Goal: Information Seeking & Learning: Learn about a topic

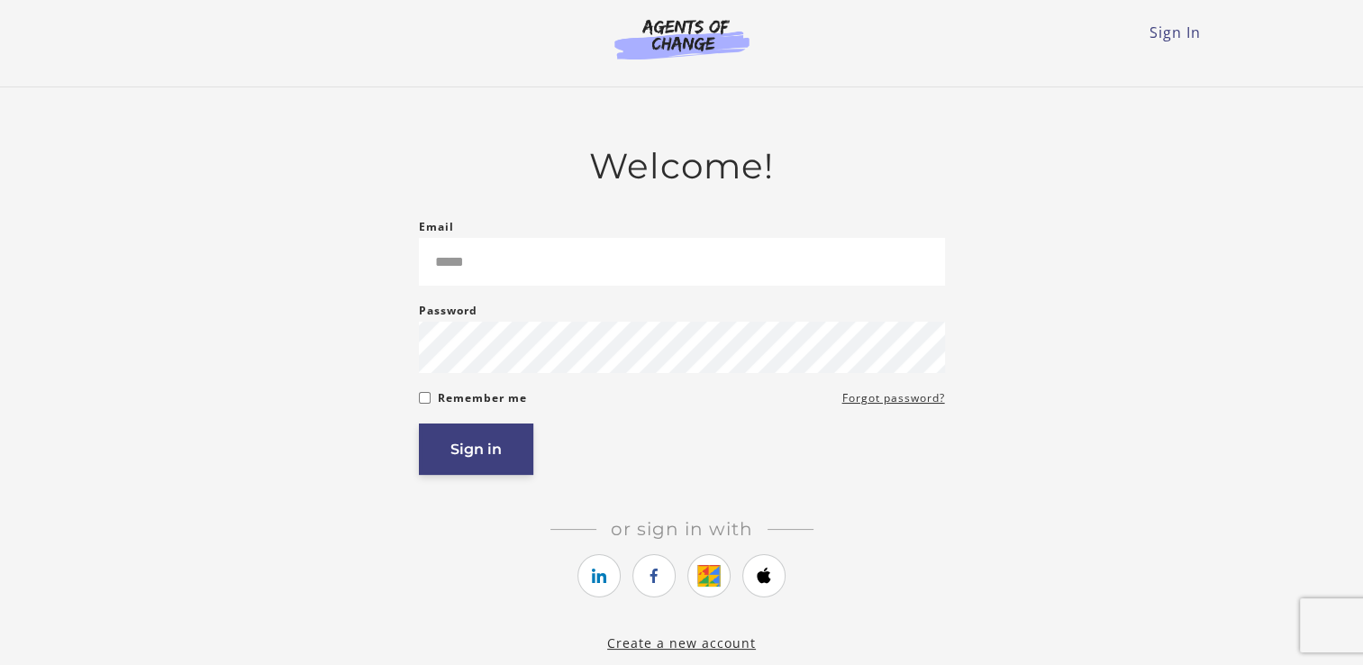
type input "**********"
click at [488, 449] on button "Sign in" at bounding box center [476, 448] width 114 height 51
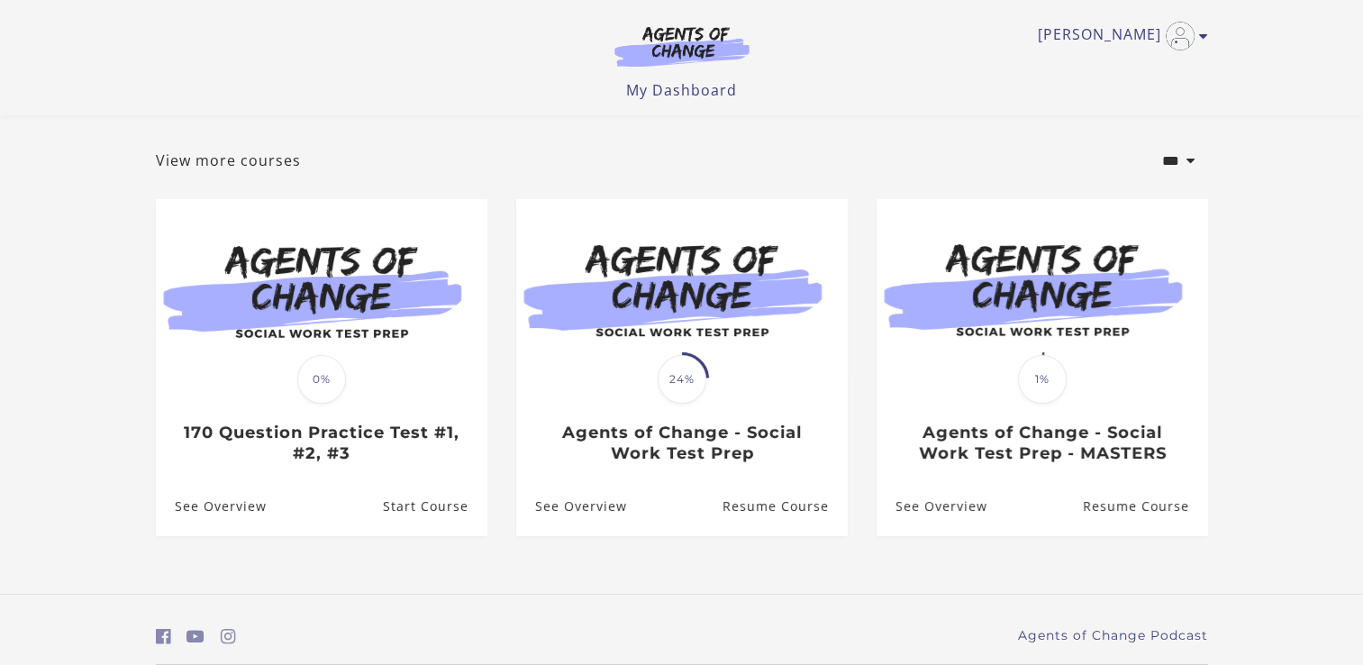
scroll to position [95, 0]
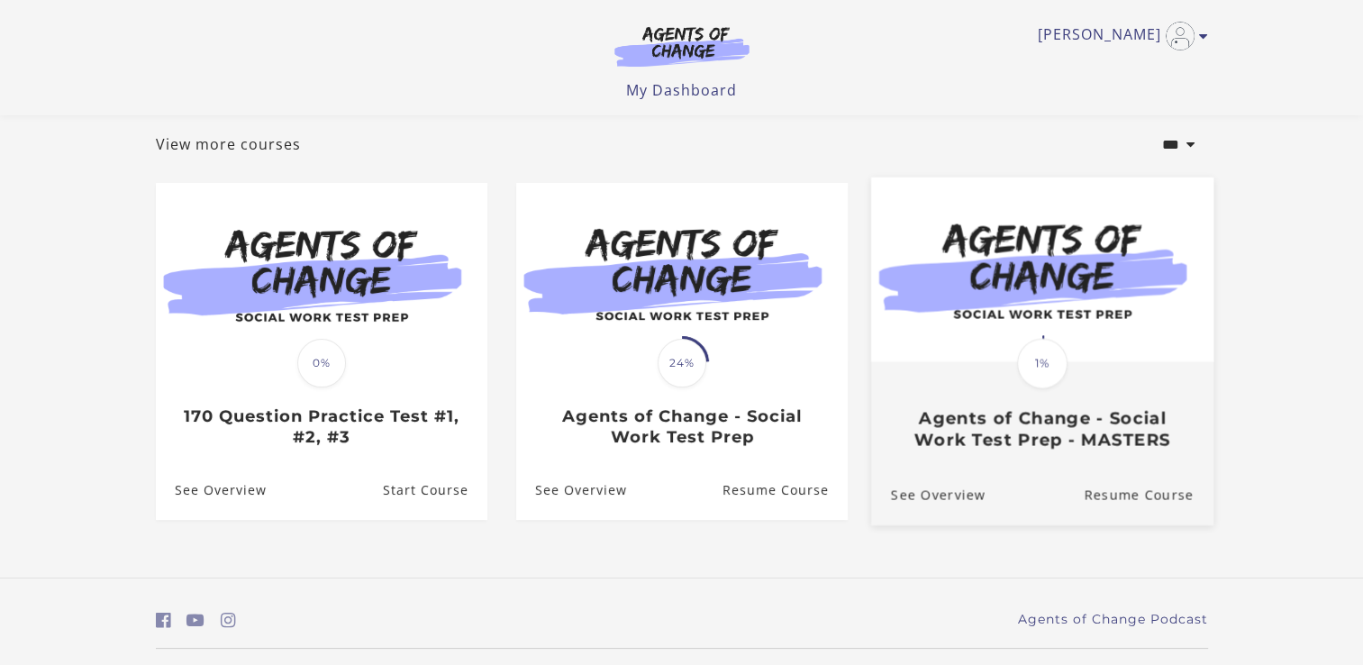
click at [1010, 301] on img at bounding box center [1041, 269] width 342 height 185
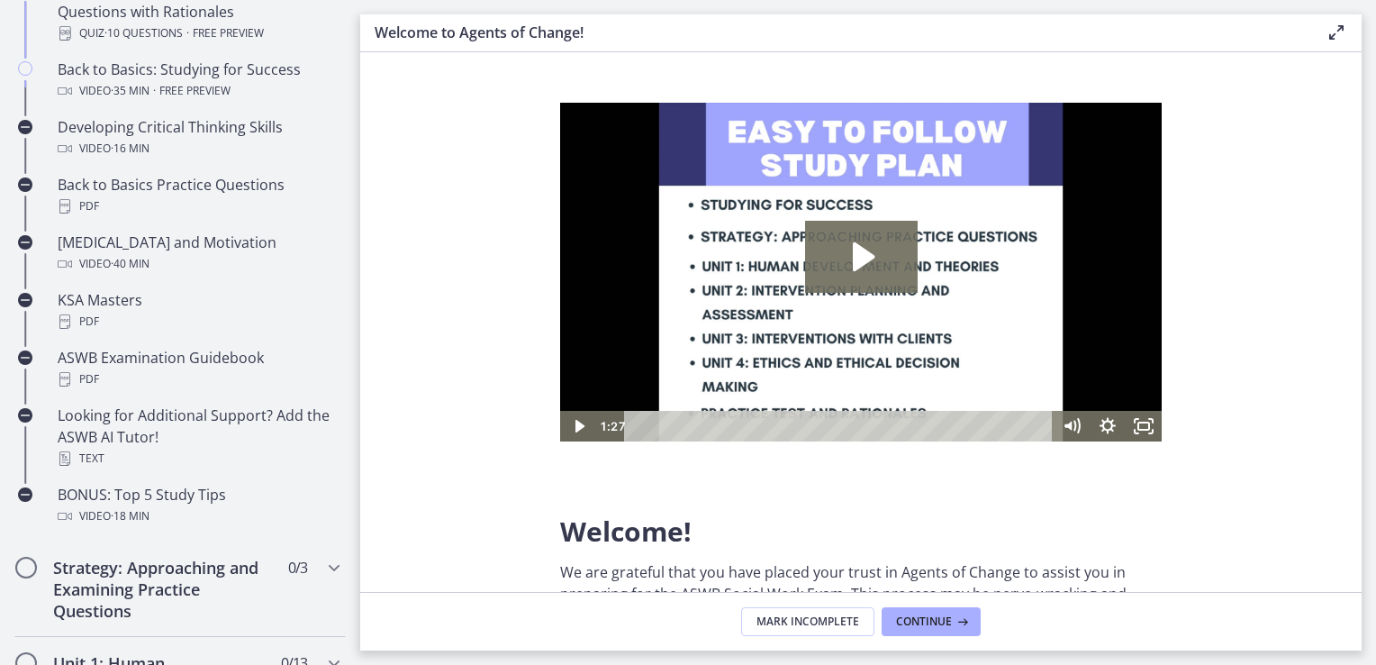
scroll to position [382, 0]
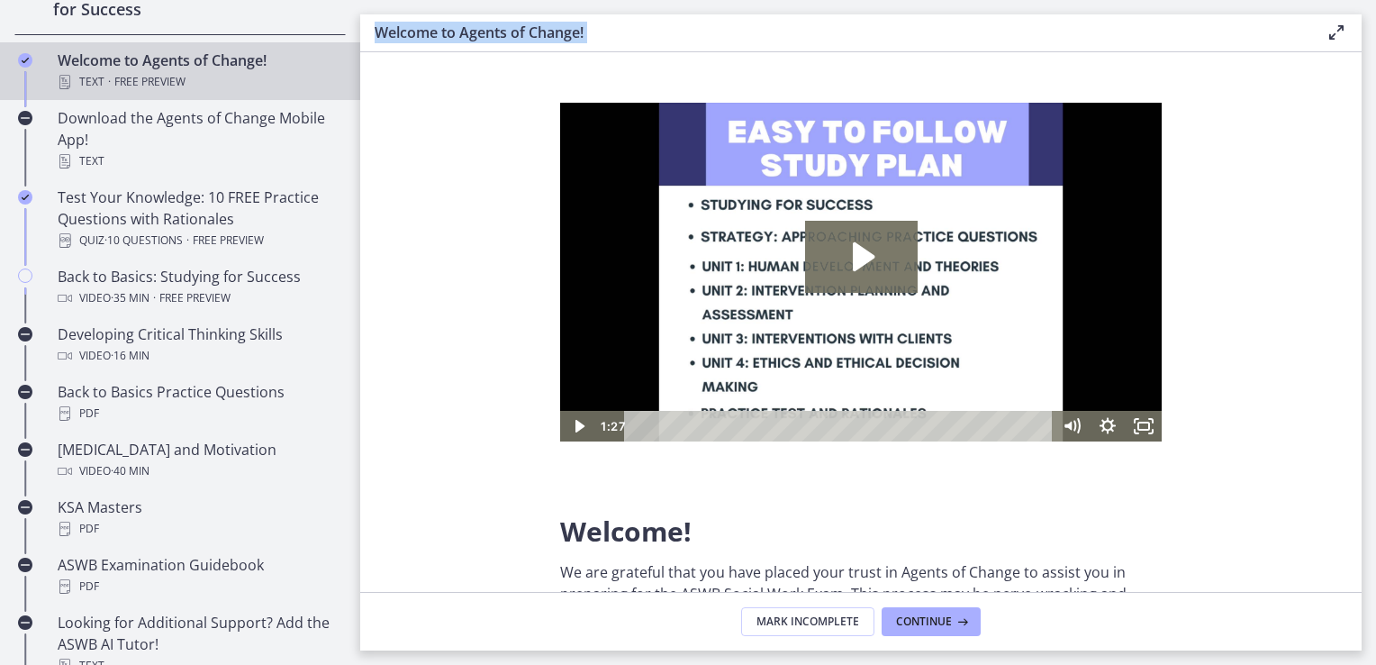
drag, startPoint x: 378, startPoint y: 280, endPoint x: 367, endPoint y: 34, distance: 246.1
click at [367, 34] on div "Welcome to Agents of Change! Enable fullscreen Welcome! We are grateful that yo…" at bounding box center [861, 332] width 1002 height 636
click at [367, 34] on div "Welcome to Agents of Change! Enable fullscreen" at bounding box center [861, 33] width 1002 height 38
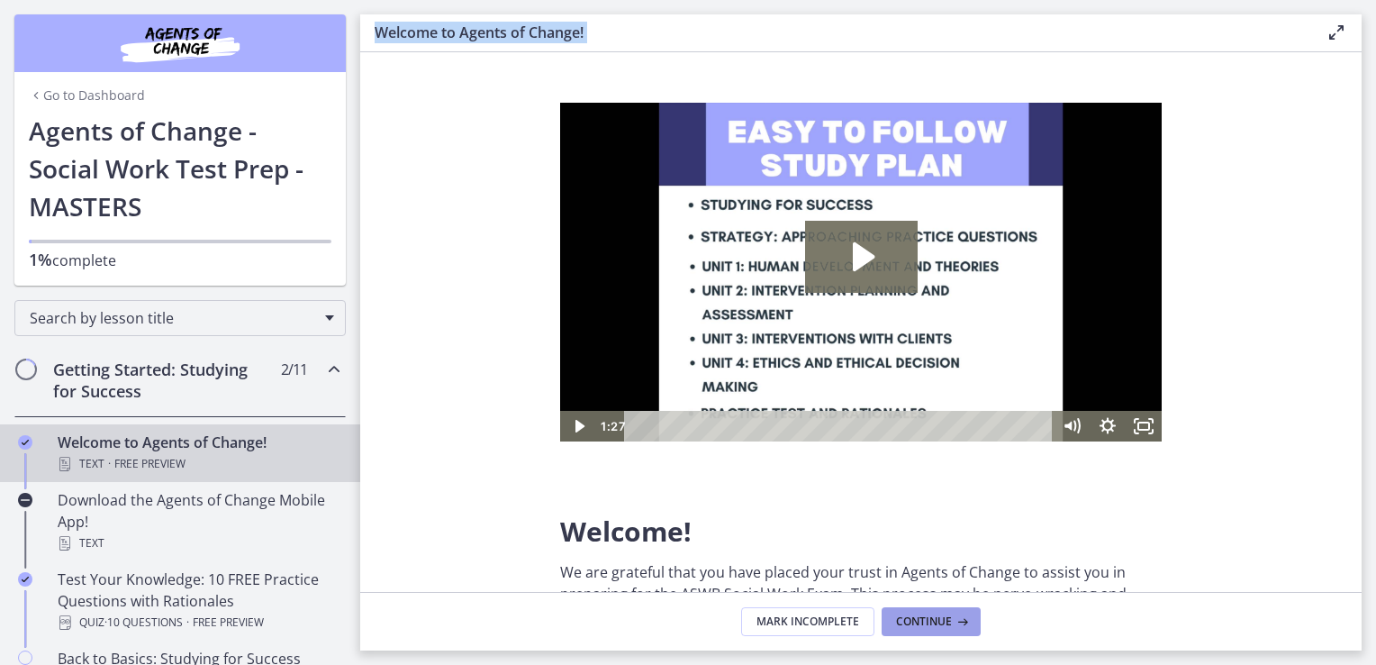
click at [942, 624] on span "Continue" at bounding box center [924, 621] width 56 height 14
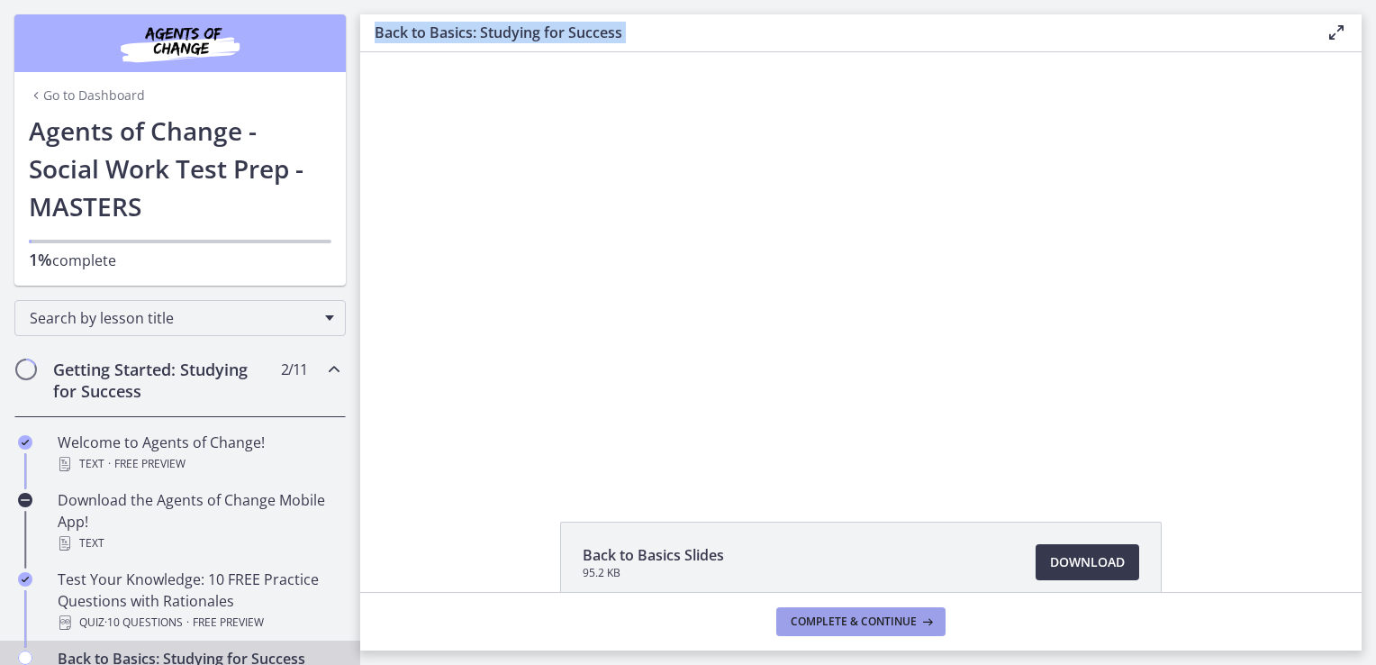
click at [872, 616] on span "Complete & continue" at bounding box center [854, 621] width 126 height 14
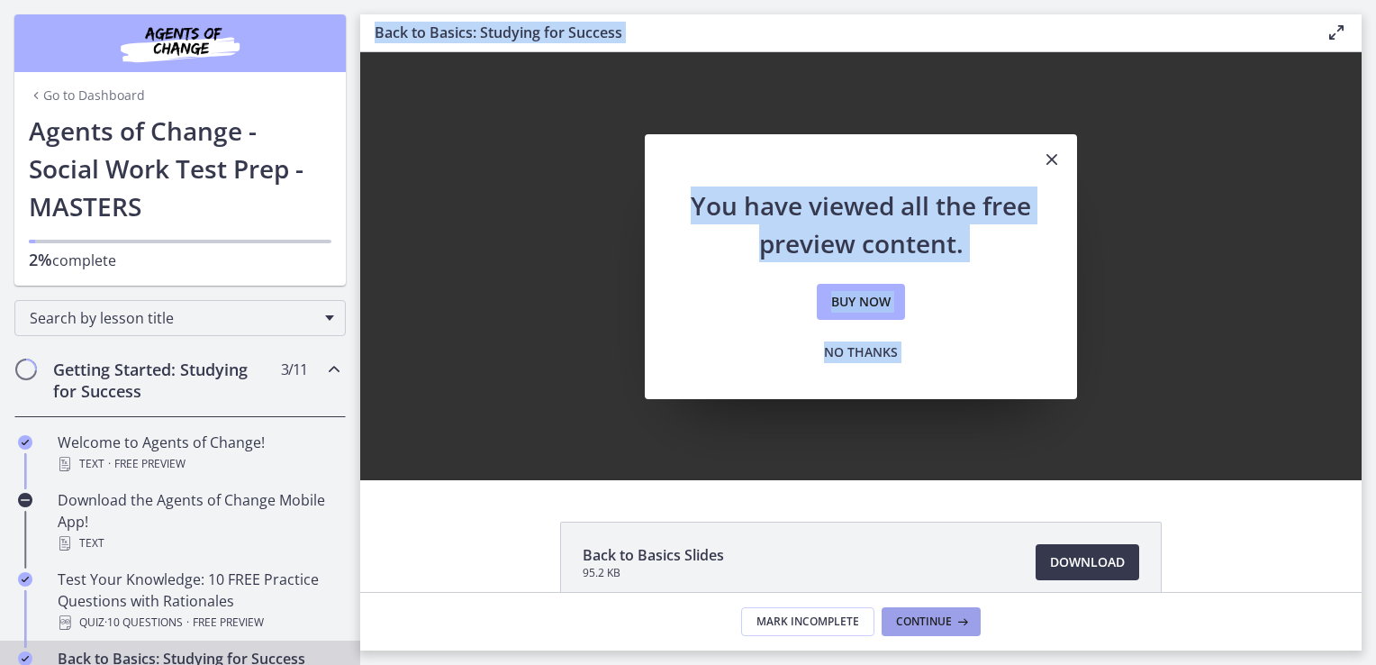
click at [929, 621] on span "Continue" at bounding box center [924, 621] width 56 height 14
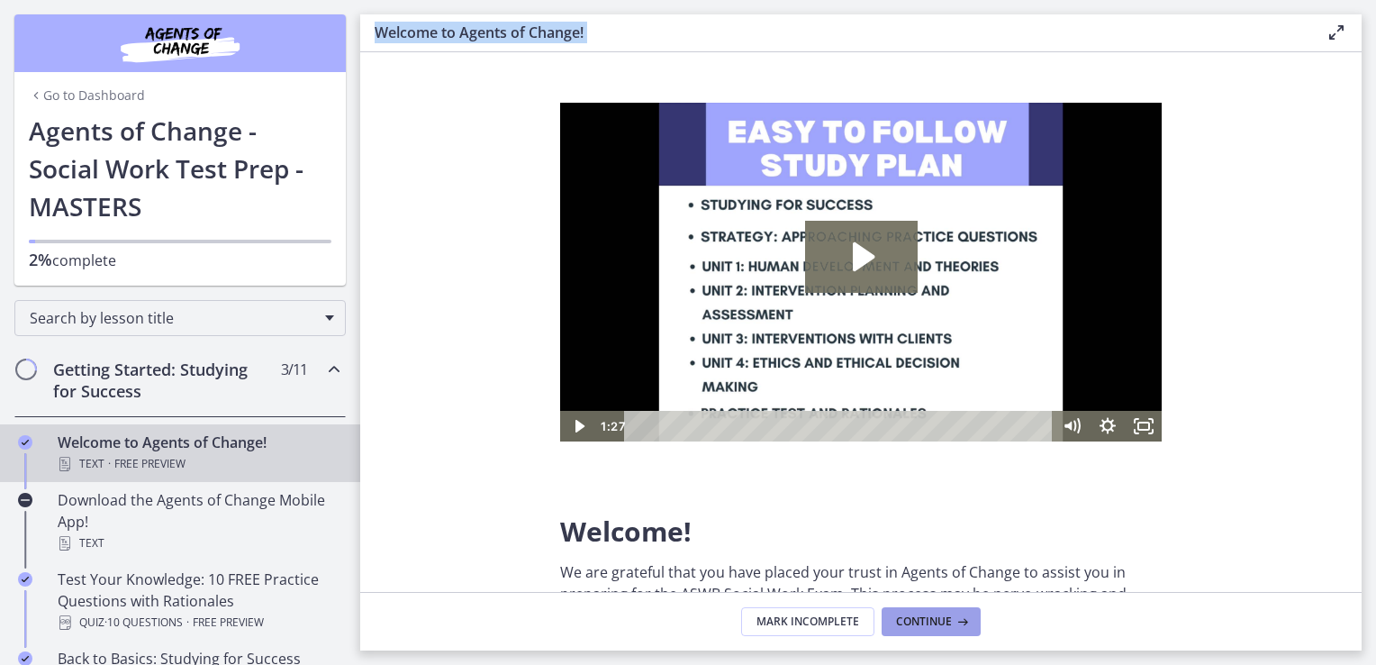
click at [929, 621] on span "Continue" at bounding box center [924, 621] width 56 height 14
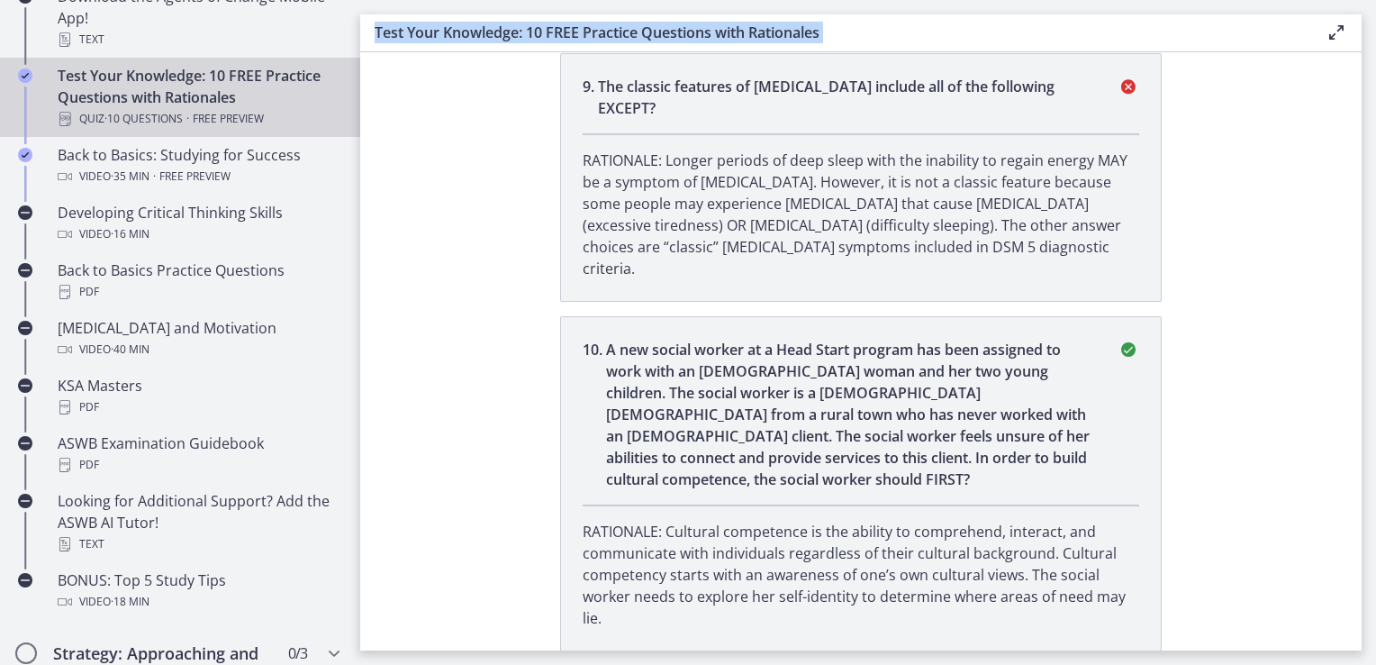
scroll to position [504, 0]
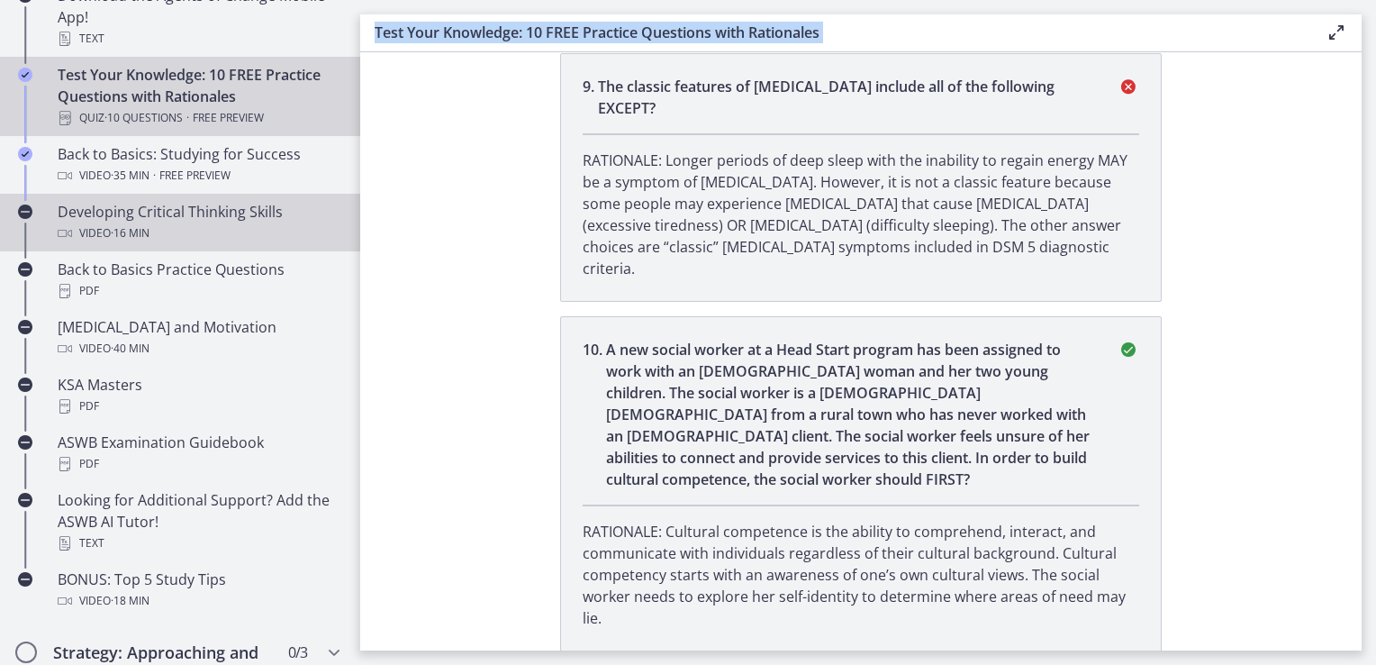
click at [220, 216] on div "Developing Critical Thinking Skills Video · 16 min" at bounding box center [198, 222] width 281 height 43
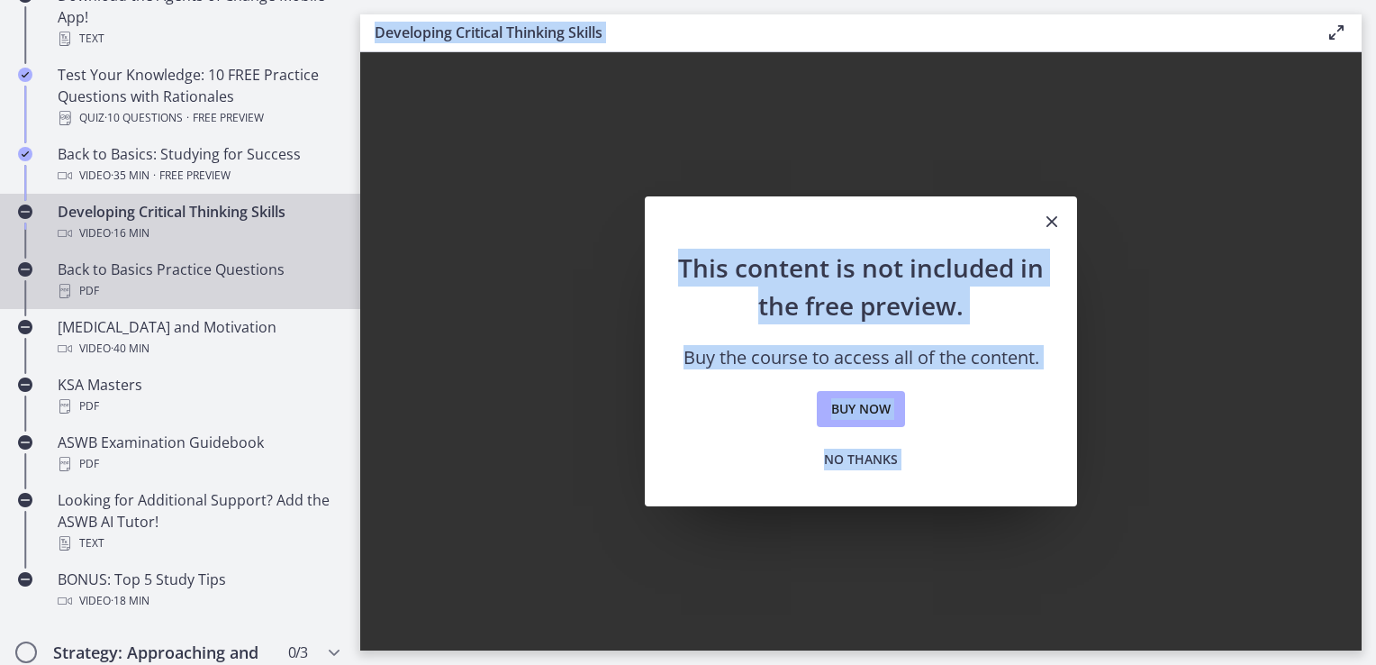
click at [168, 276] on div "Back to Basics Practice Questions PDF" at bounding box center [198, 279] width 281 height 43
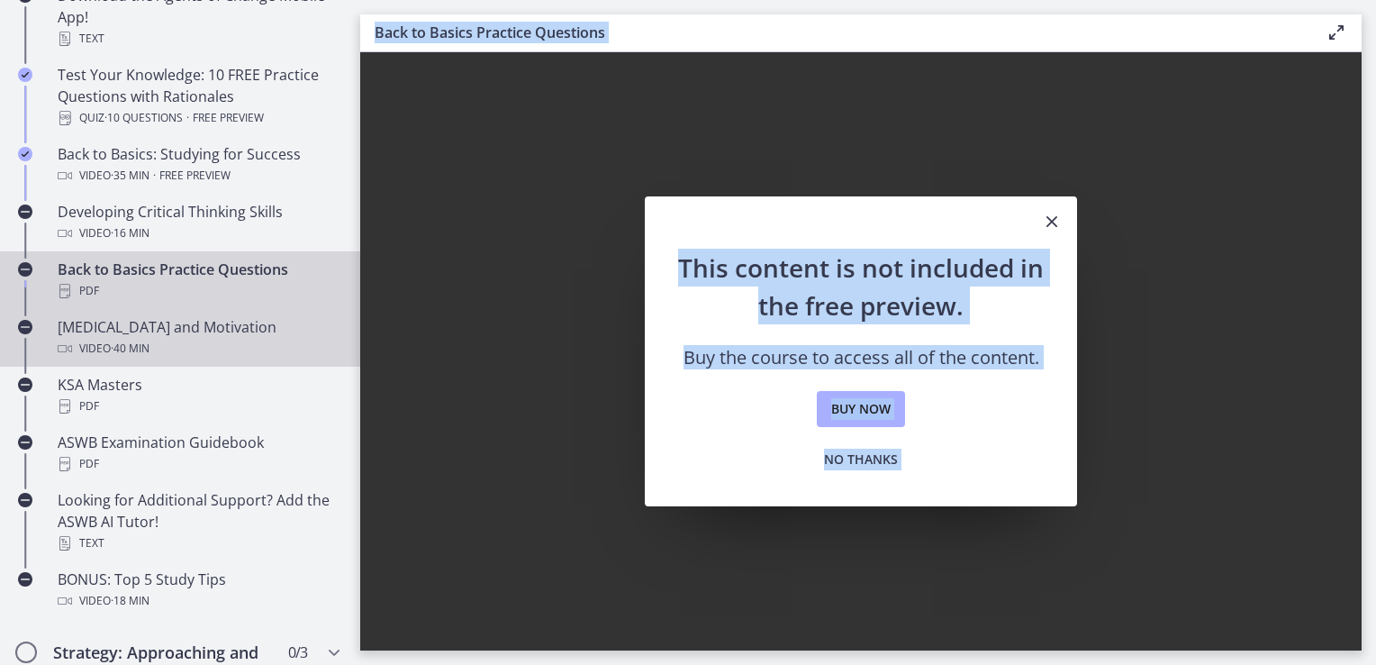
click at [159, 343] on div "Video · 40 min" at bounding box center [198, 349] width 281 height 22
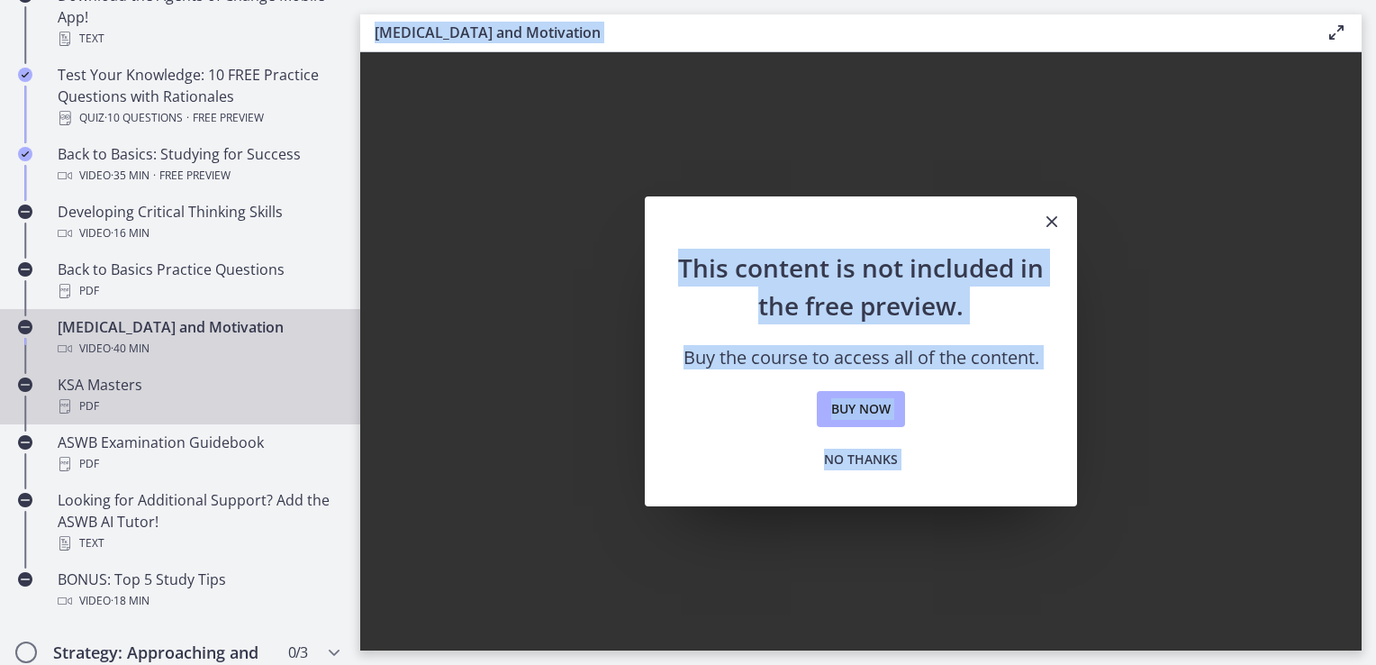
click at [143, 400] on div "PDF" at bounding box center [198, 406] width 281 height 22
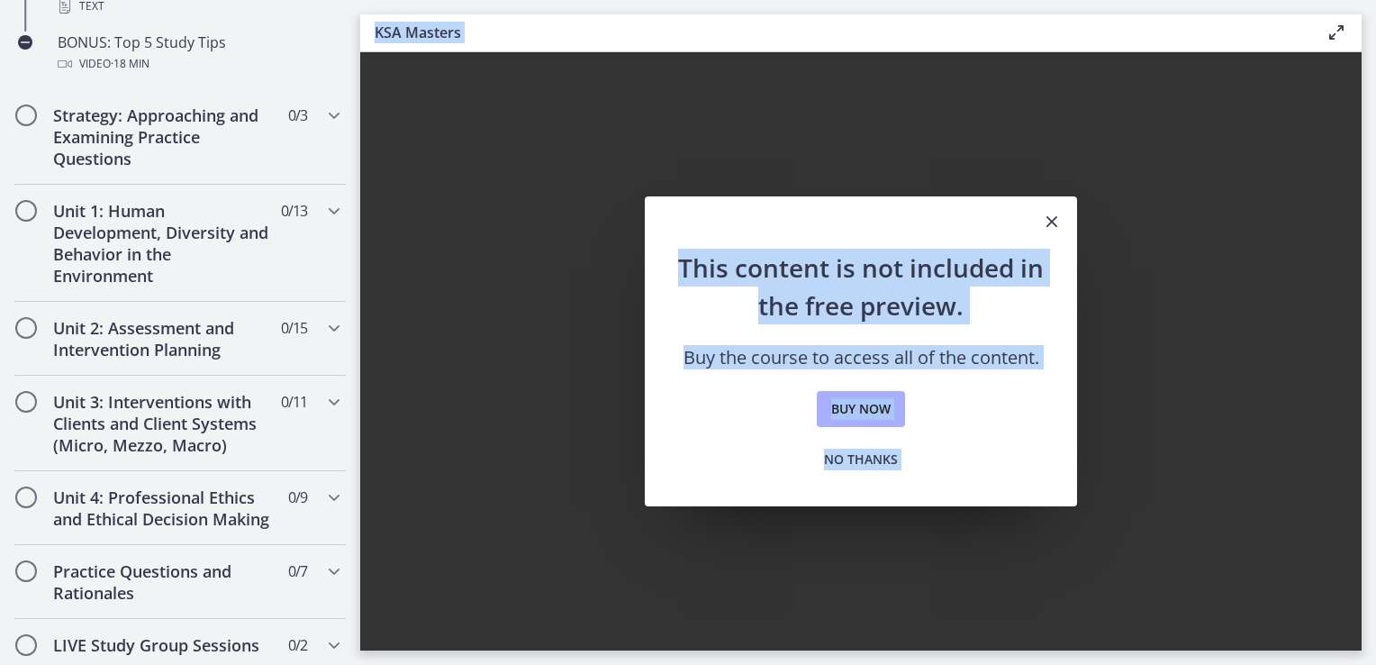
scroll to position [1045, 0]
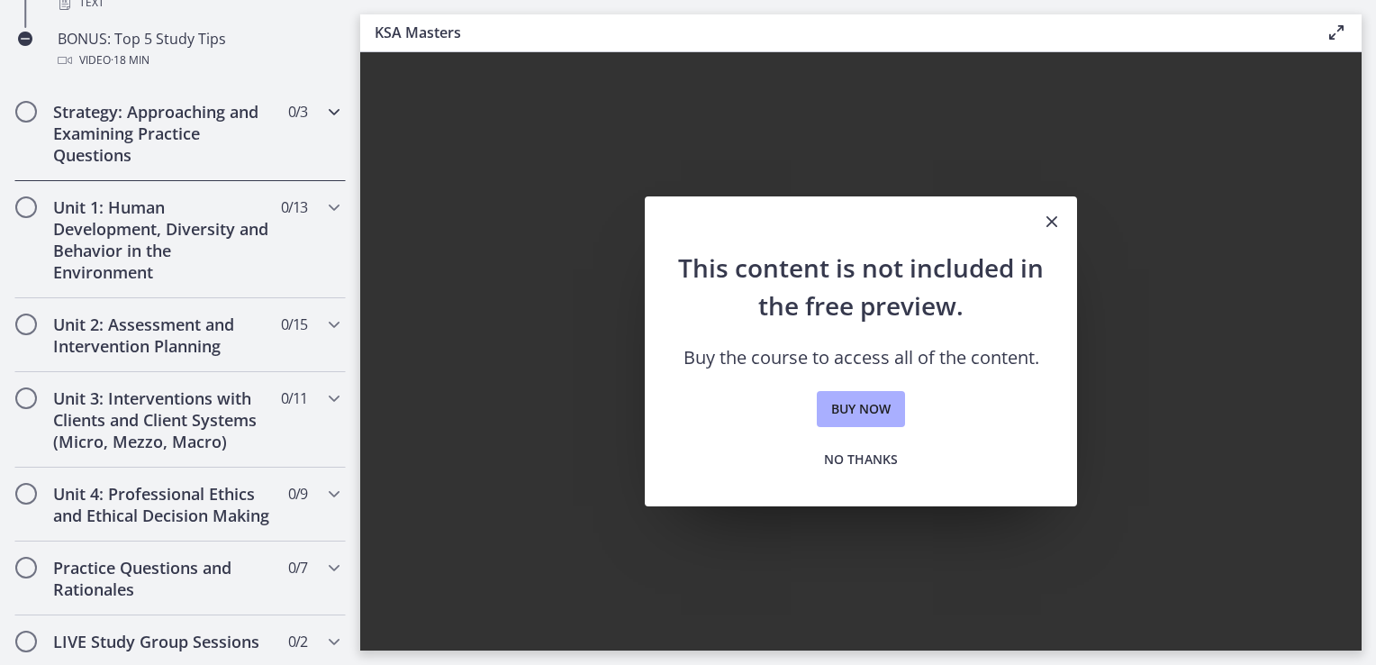
click at [193, 133] on h2 "Strategy: Approaching and Examining Practice Questions" at bounding box center [163, 133] width 220 height 65
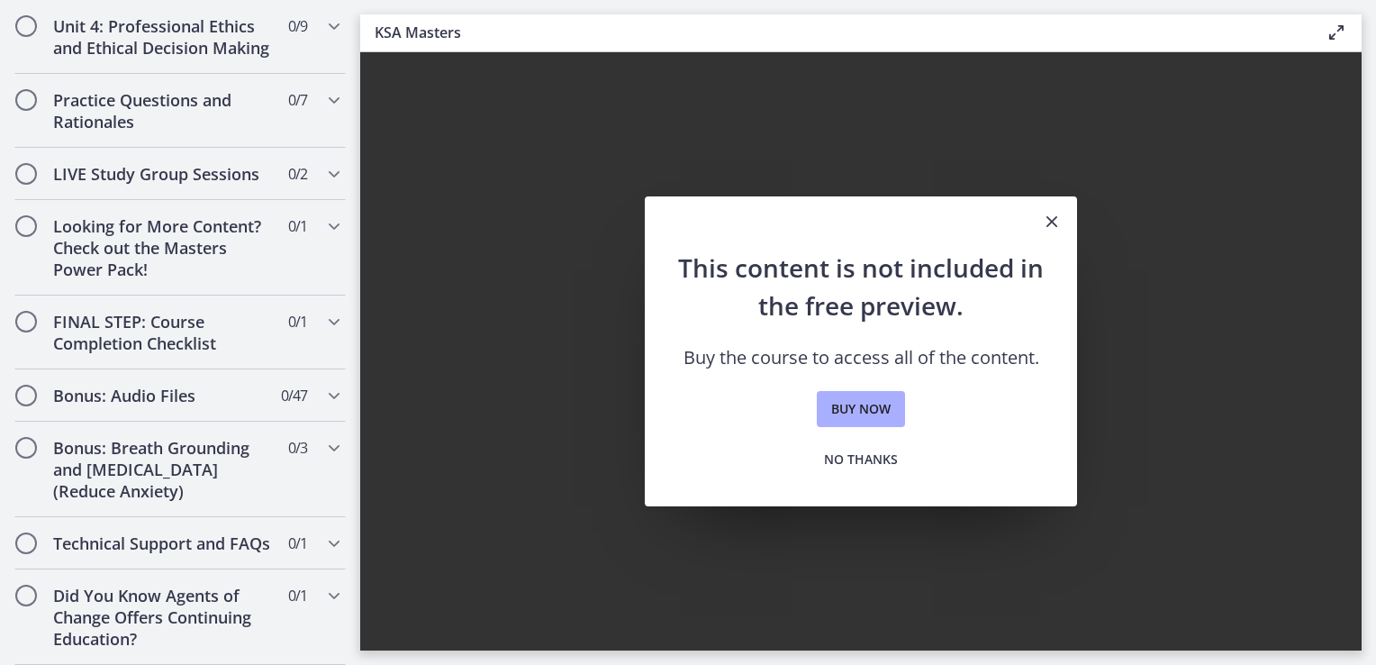
scroll to position [1038, 0]
click at [215, 98] on h2 "Practice Questions and Rationales" at bounding box center [163, 110] width 220 height 43
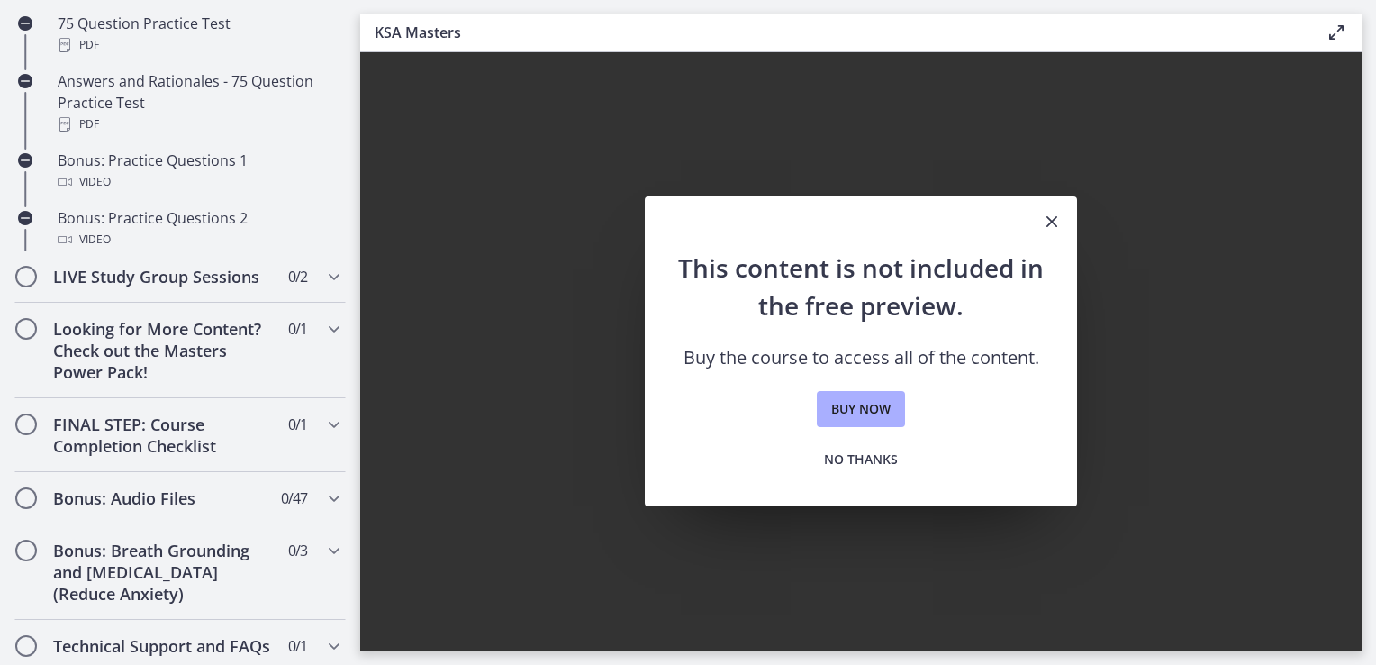
scroll to position [829, 0]
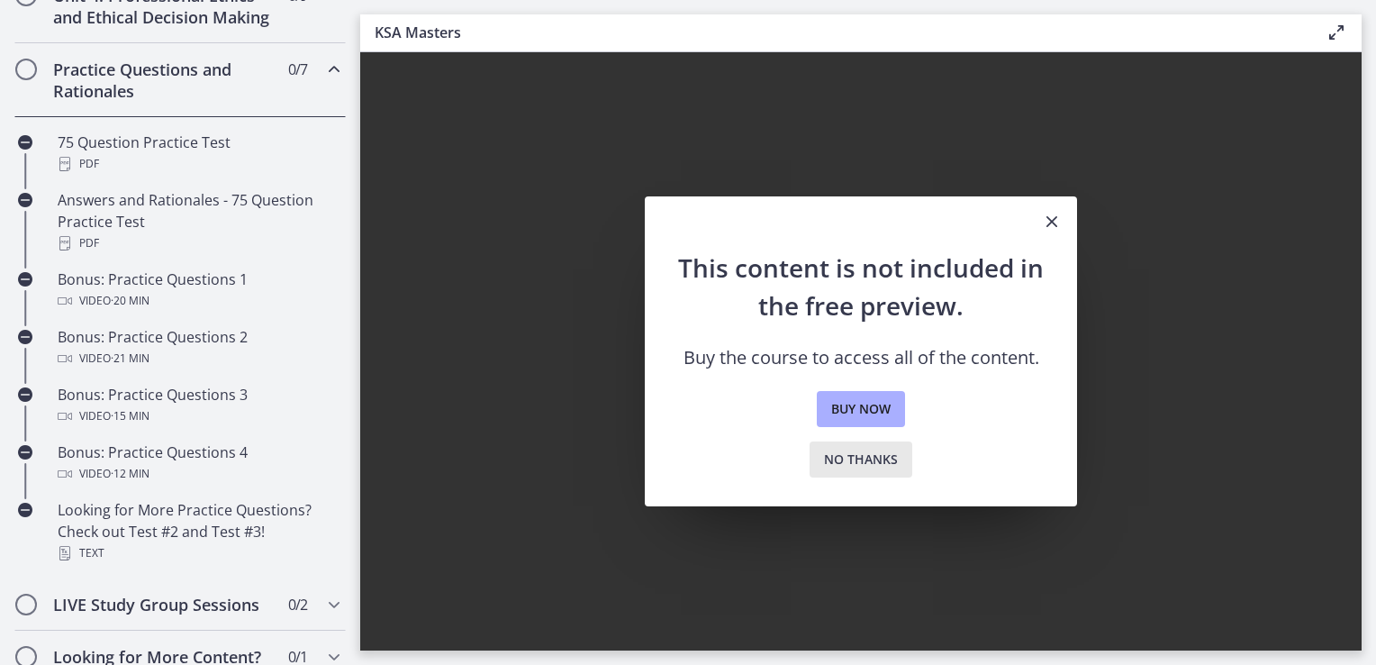
click at [867, 467] on span "No thanks" at bounding box center [861, 460] width 74 height 22
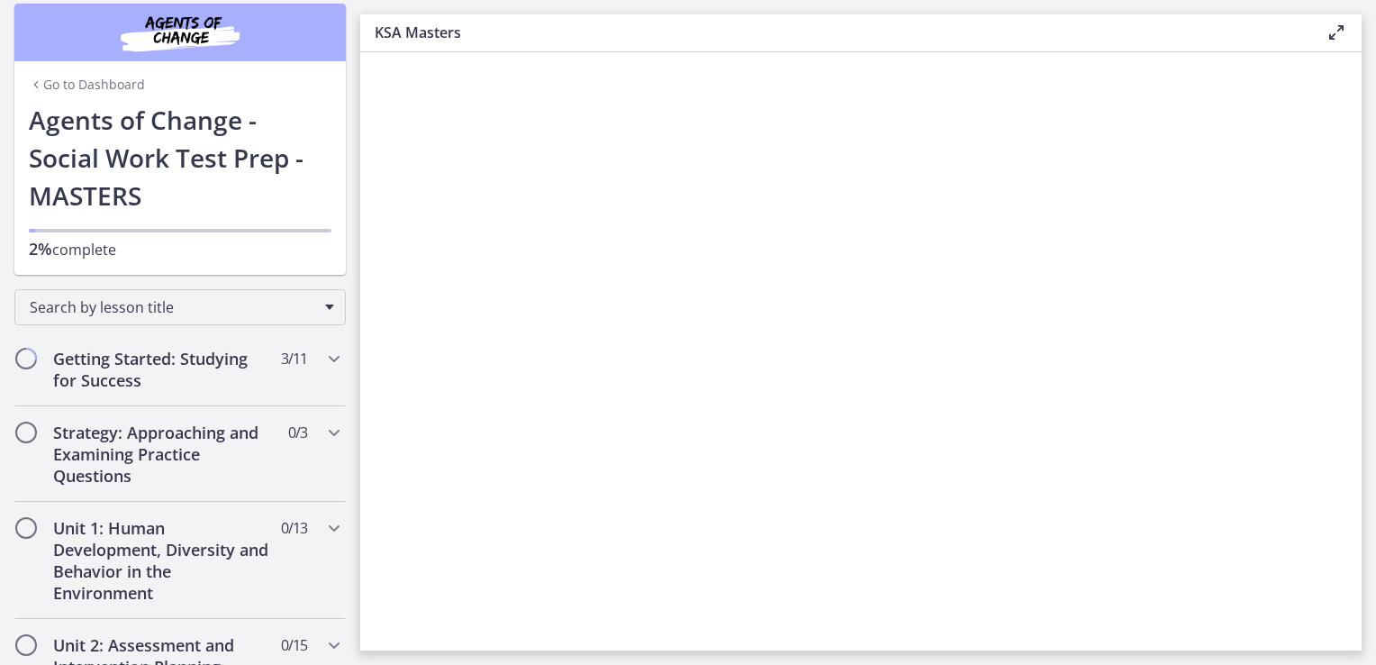
scroll to position [0, 0]
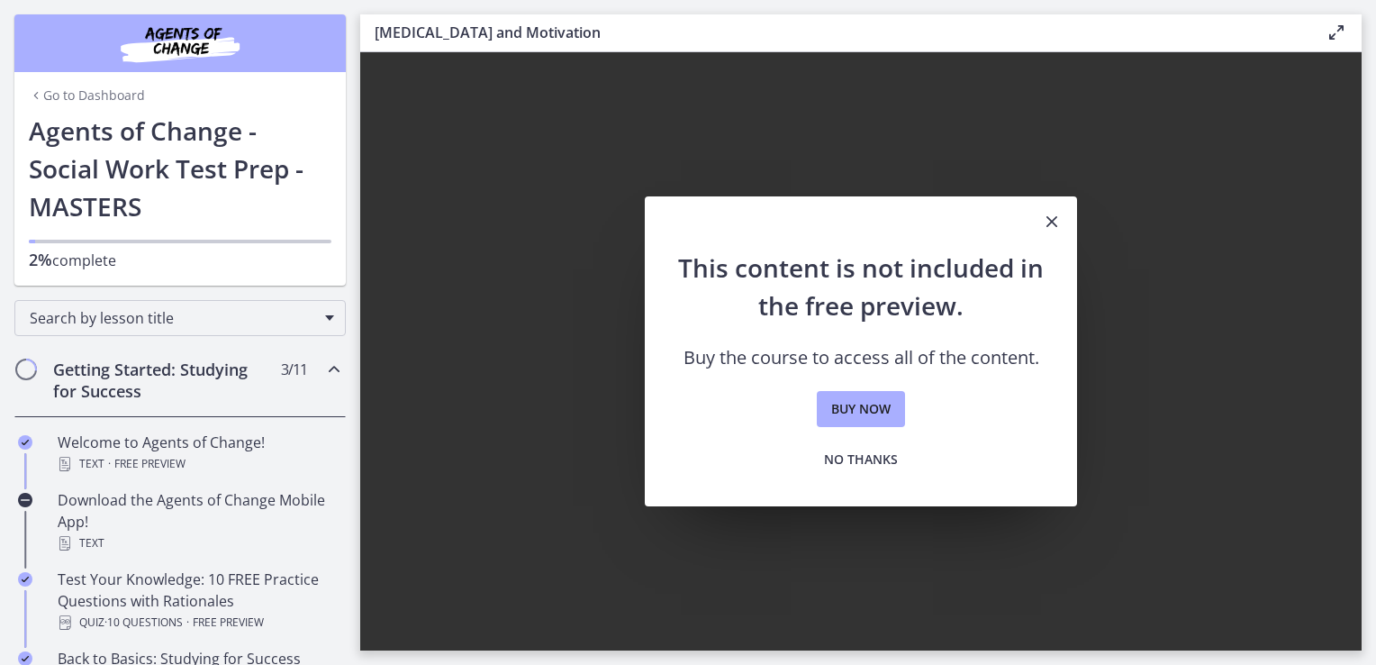
click at [83, 90] on link "Go to Dashboard" at bounding box center [87, 95] width 116 height 18
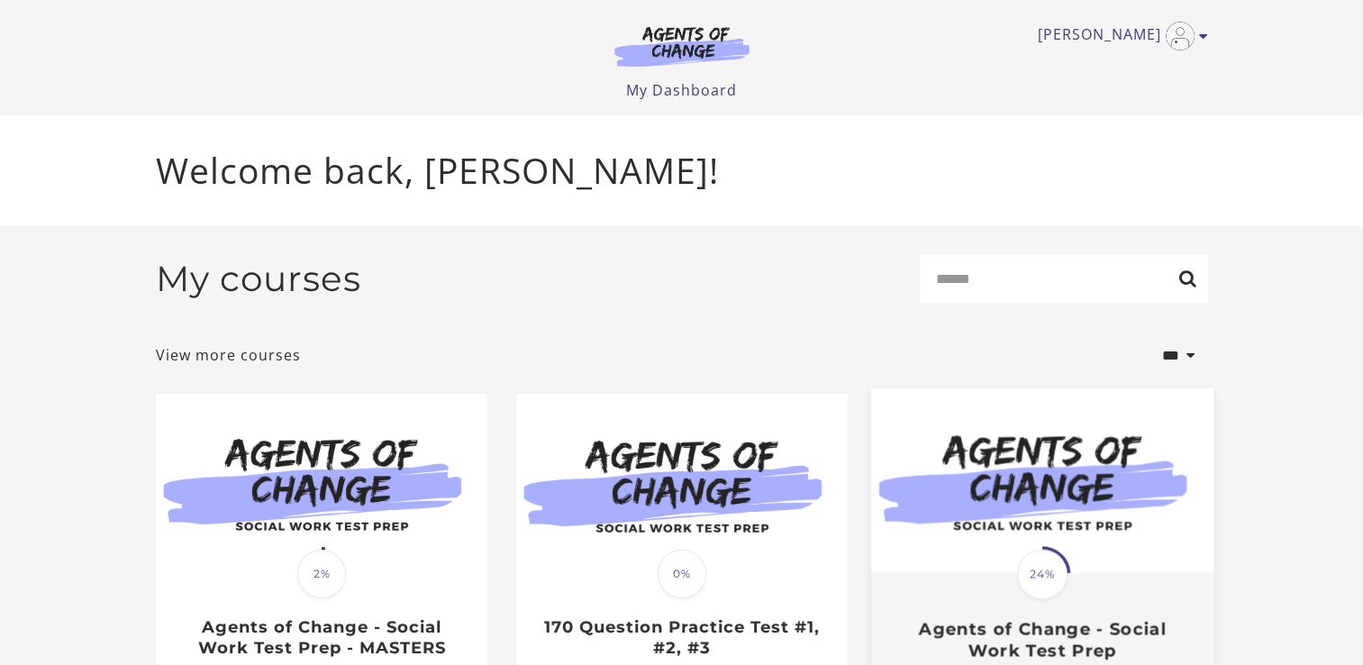
click at [1131, 503] on img at bounding box center [1041, 480] width 342 height 185
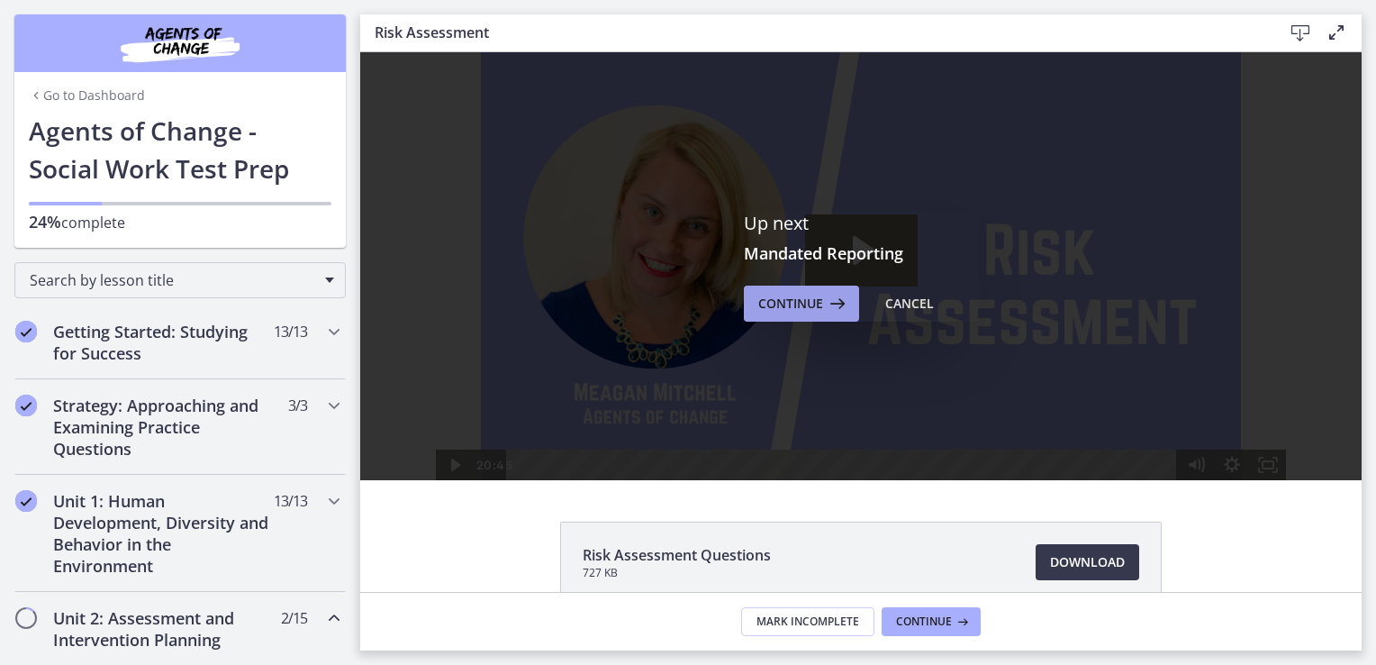
click at [780, 310] on span "Continue" at bounding box center [790, 304] width 65 height 22
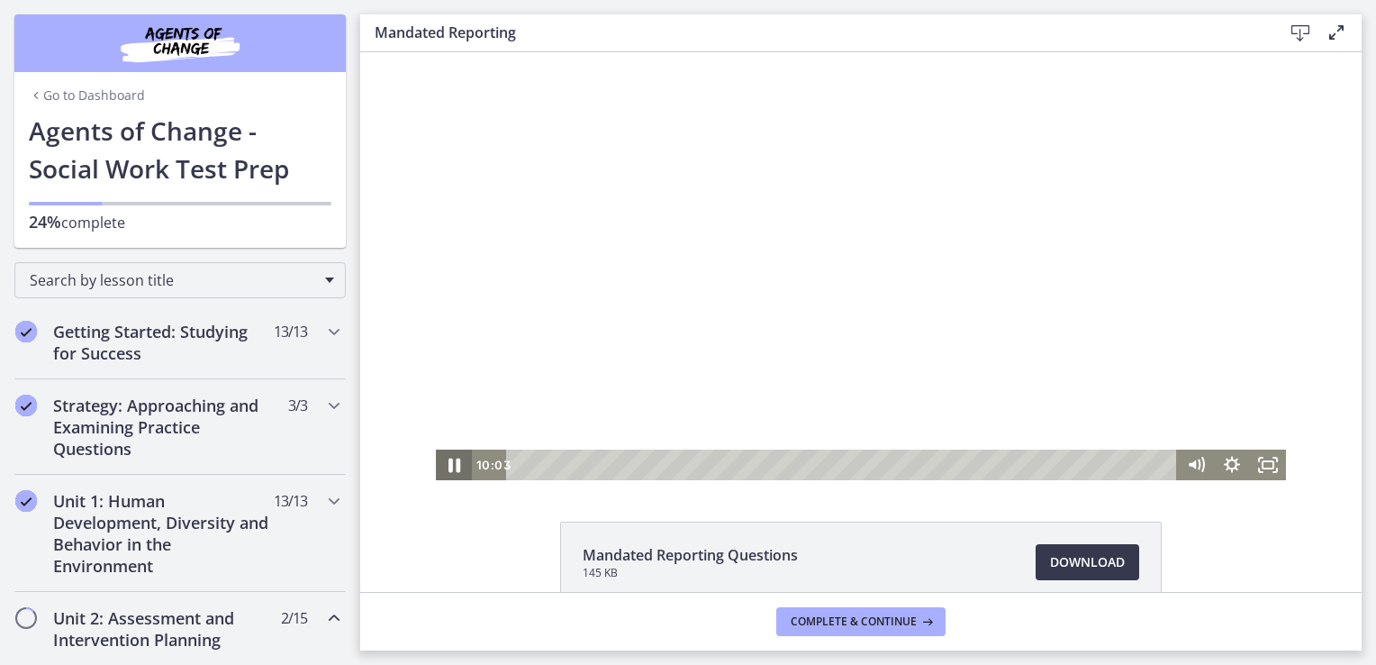
click at [449, 467] on icon "Pause" at bounding box center [455, 465] width 12 height 14
click at [450, 463] on icon "Play Video" at bounding box center [455, 465] width 11 height 15
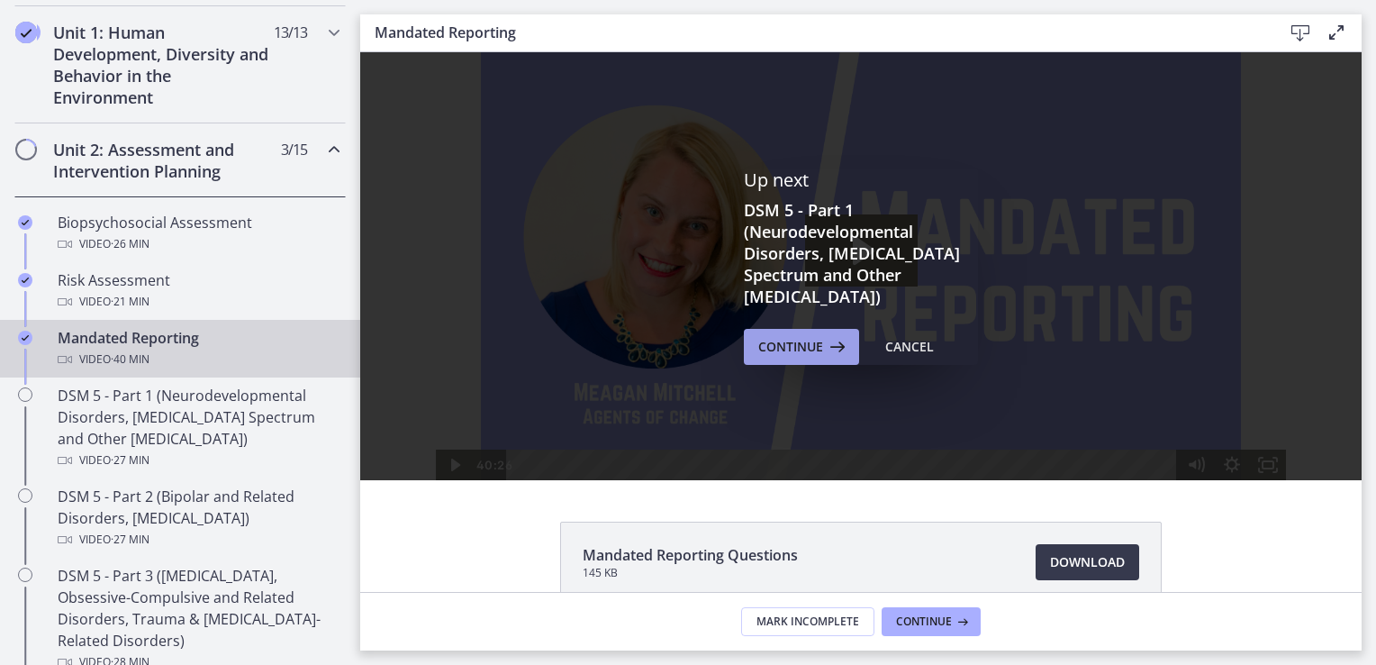
click at [783, 358] on button "Continue" at bounding box center [801, 347] width 115 height 36
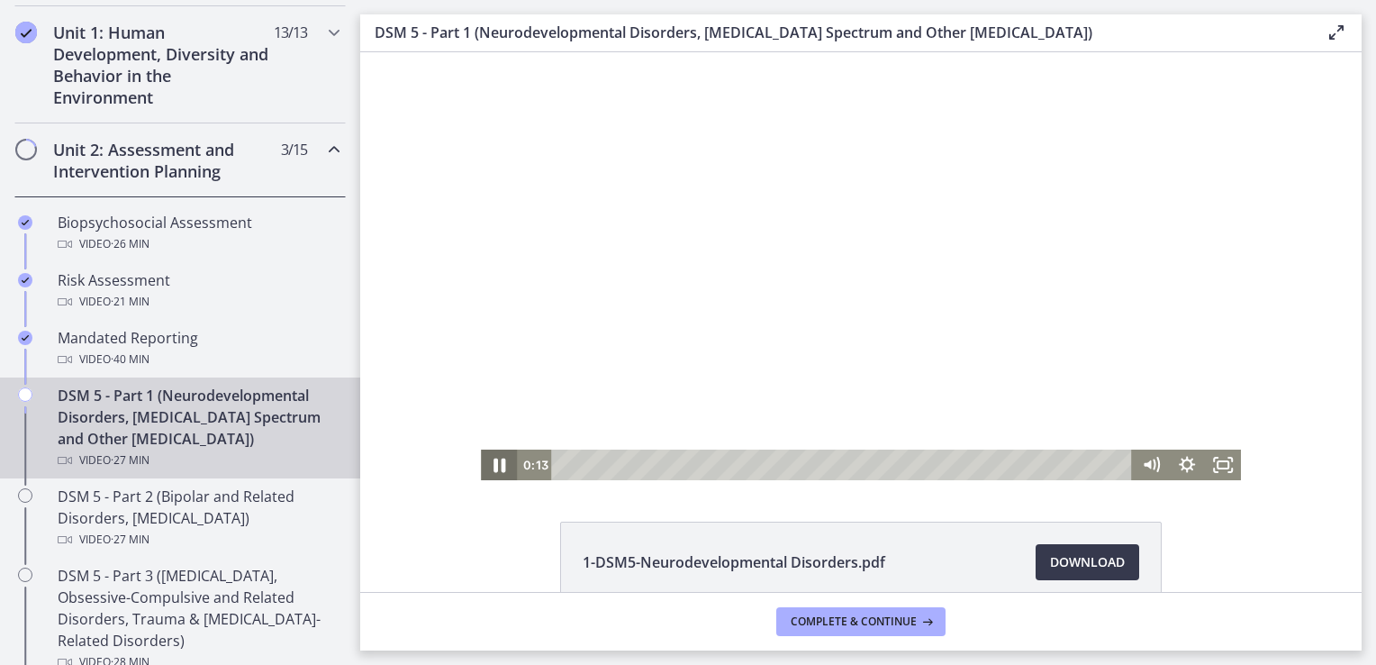
click at [494, 467] on icon "Pause" at bounding box center [500, 465] width 12 height 14
